Goal: Information Seeking & Learning: Learn about a topic

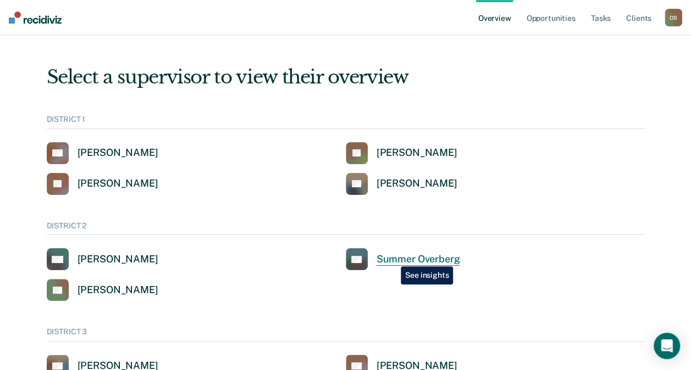
click at [392, 258] on div "Summer Overberg" at bounding box center [418, 259] width 84 height 13
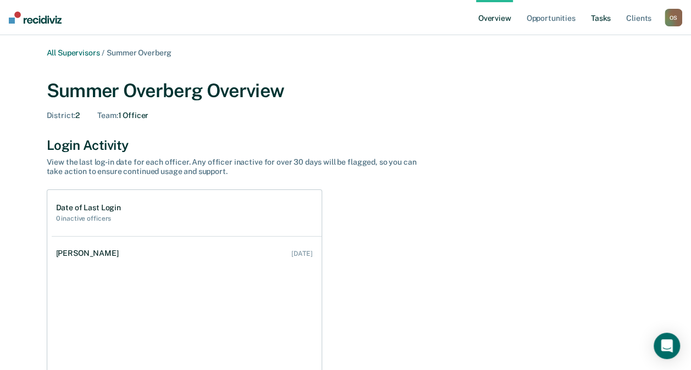
click at [598, 13] on link "Tasks" at bounding box center [600, 17] width 24 height 35
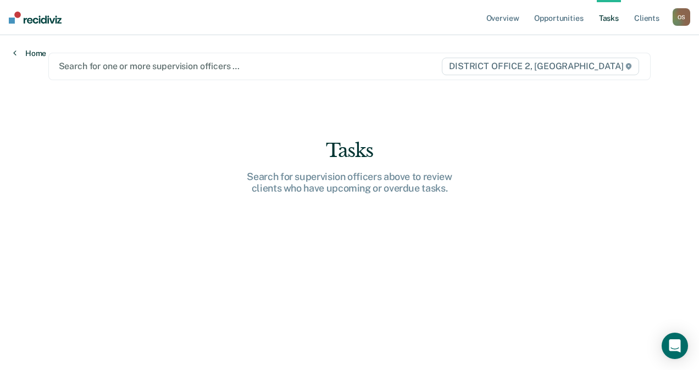
click at [21, 51] on link "Home" at bounding box center [29, 53] width 33 height 10
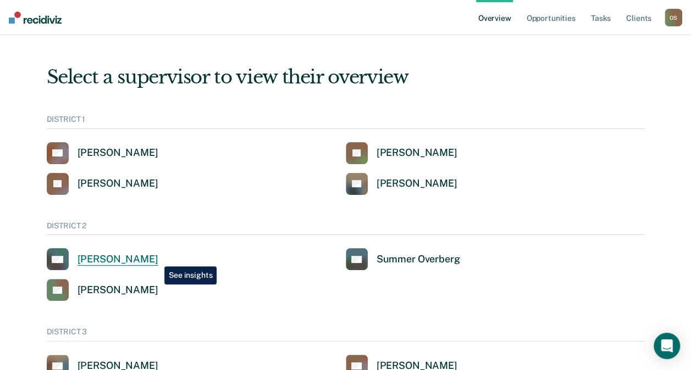
click at [156, 258] on div "[PERSON_NAME]" at bounding box center [117, 259] width 81 height 13
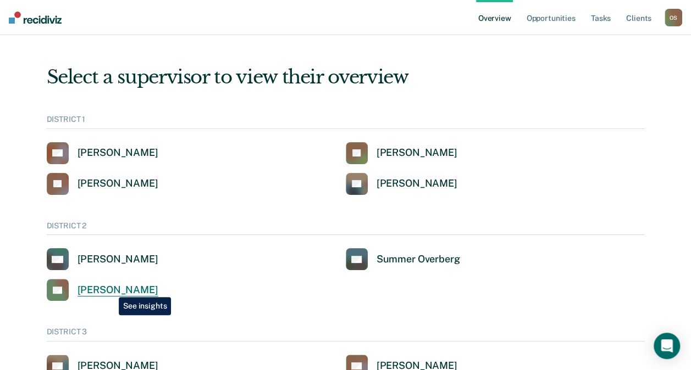
click at [110, 289] on div "[PERSON_NAME]" at bounding box center [117, 290] width 81 height 13
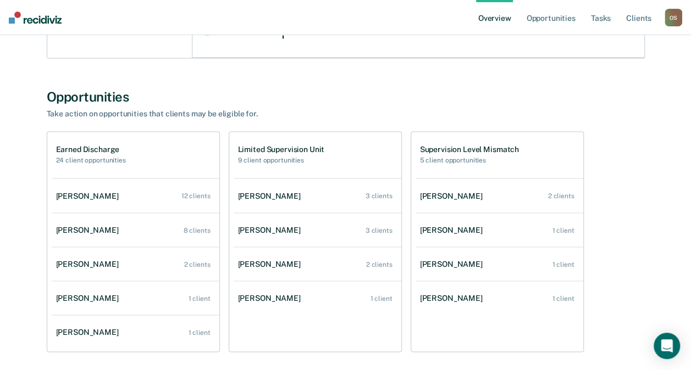
scroll to position [879, 0]
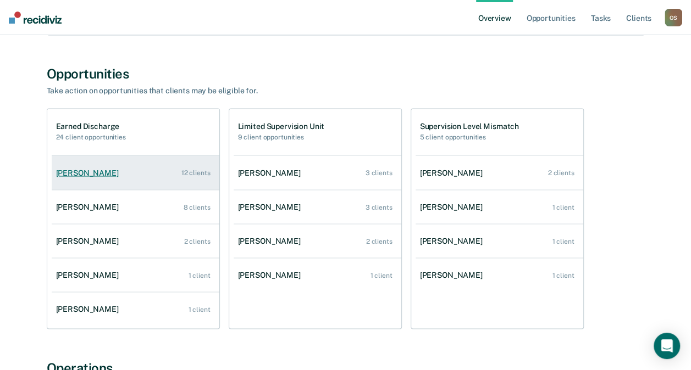
click at [102, 173] on div "[PERSON_NAME]" at bounding box center [89, 172] width 67 height 9
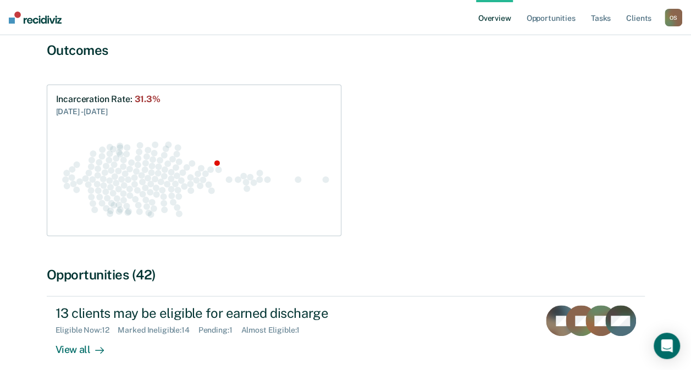
scroll to position [275, 0]
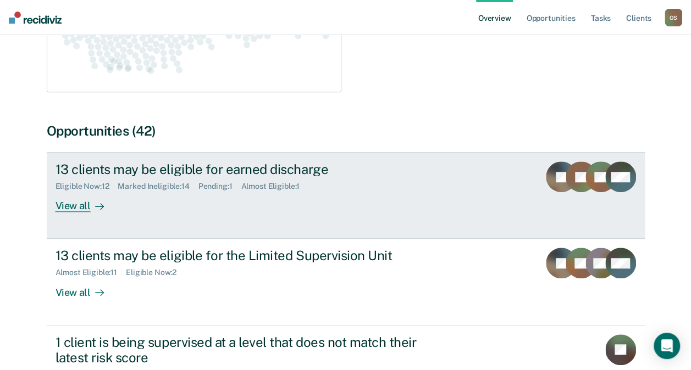
click at [69, 191] on div "View all" at bounding box center [86, 201] width 62 height 21
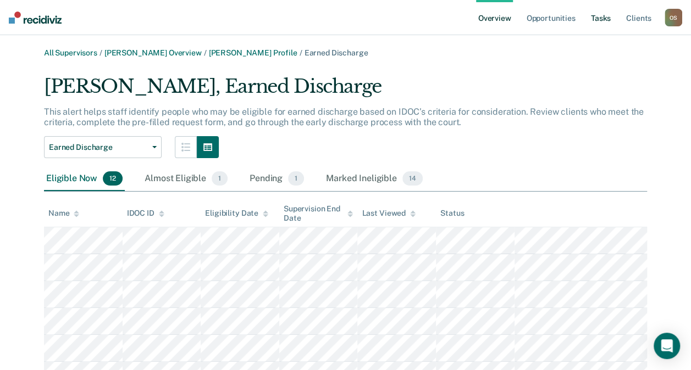
click at [599, 12] on link "Tasks" at bounding box center [600, 17] width 24 height 35
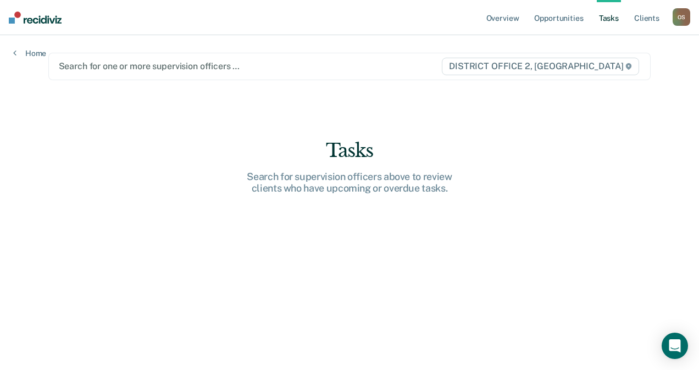
click at [609, 18] on link "Tasks" at bounding box center [609, 17] width 24 height 35
click at [639, 15] on link "Client s" at bounding box center [647, 17] width 30 height 35
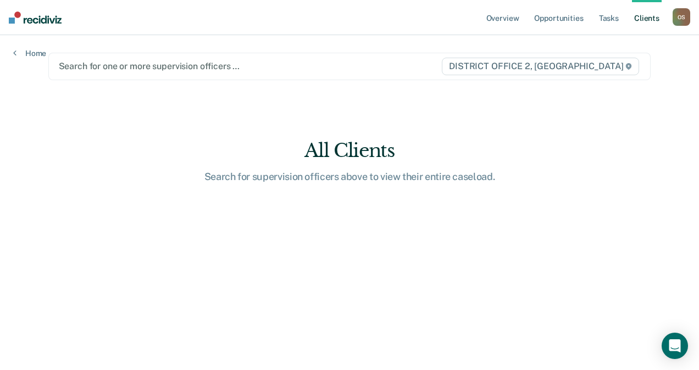
click at [73, 69] on div at bounding box center [250, 66] width 382 height 13
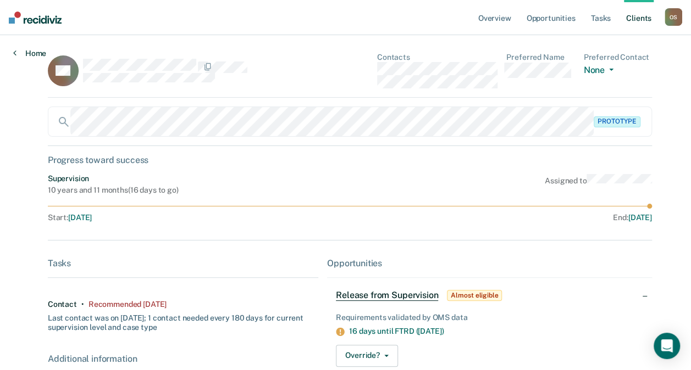
click at [16, 51] on icon at bounding box center [14, 52] width 3 height 9
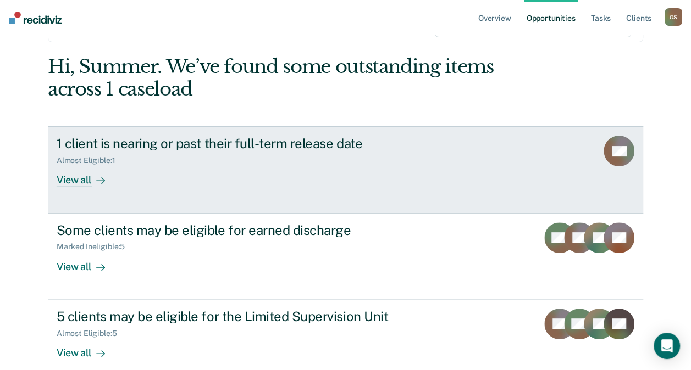
scroll to position [110, 0]
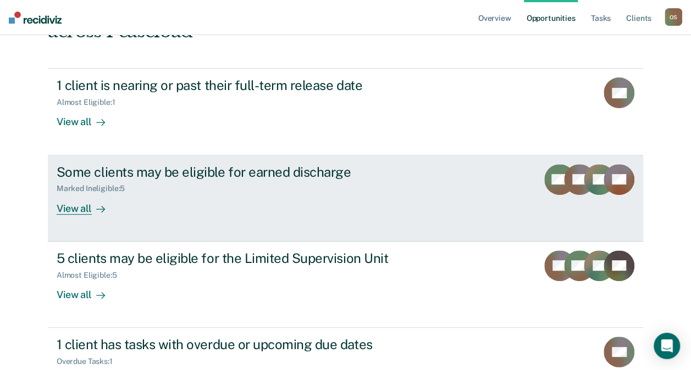
click at [282, 170] on div "Some clients may be eligible for earned discharge" at bounding box center [250, 172] width 386 height 16
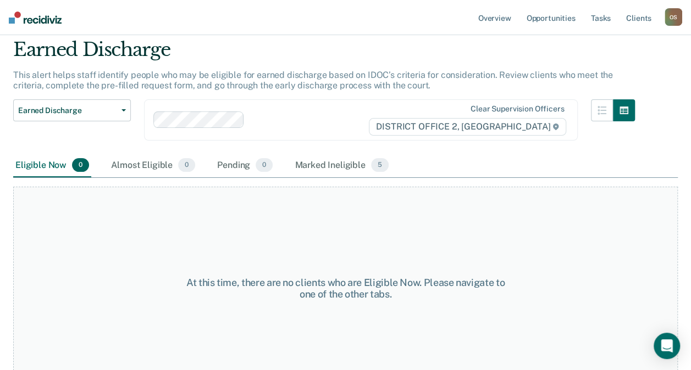
scroll to position [57, 0]
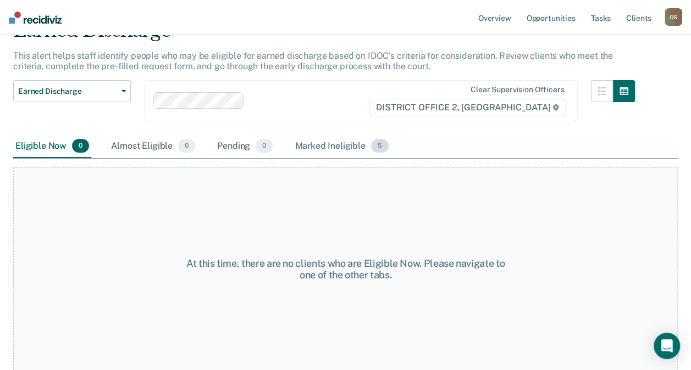
click at [310, 143] on div "Marked Ineligible 5" at bounding box center [341, 147] width 98 height 24
